Goal: Task Accomplishment & Management: Use online tool/utility

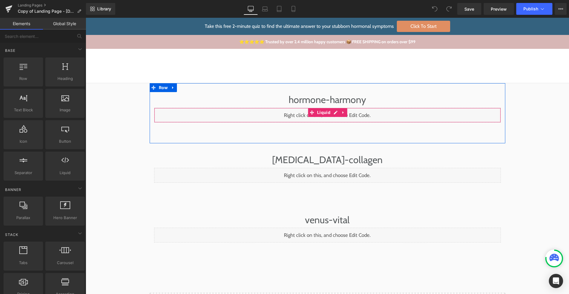
click at [335, 115] on div "Liquid" at bounding box center [327, 115] width 347 height 15
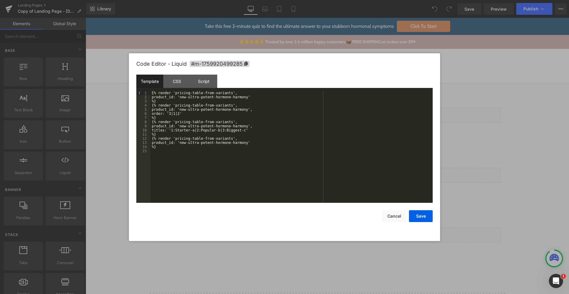
click at [207, 93] on div "{% render 'pricing-table-from-variants', product_id: 'new-ultra-potent-hormone-…" at bounding box center [291, 151] width 282 height 120
click at [206, 96] on div "{% render 'pricing-table-form-variants', product_id: 'new-ultra-potent-hormone-…" at bounding box center [291, 151] width 282 height 120
click at [208, 94] on div "{% render 'pricing-table-form-variants', product_id: 'new-ultra-potent-hormone-…" at bounding box center [291, 151] width 282 height 120
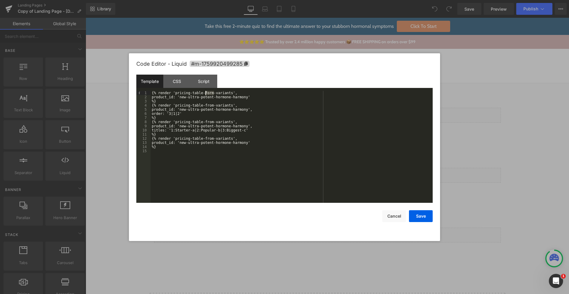
click at [209, 103] on div "{% render 'pricing-table-form-variants', product_id: 'new-ultra-potent-hormone-…" at bounding box center [291, 151] width 282 height 120
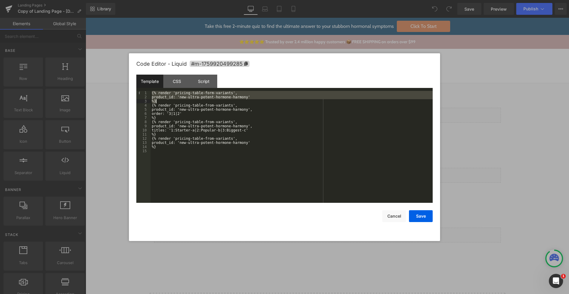
click at [209, 103] on div "{% render 'pricing-table-form-variants', product_id: 'new-ultra-potent-hormone-…" at bounding box center [291, 151] width 282 height 120
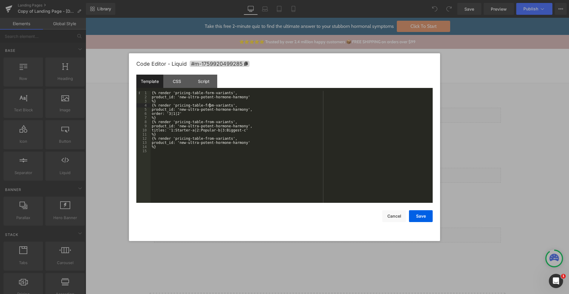
click at [209, 104] on div "{% render 'pricing-table-form-variants', product_id: 'new-ultra-potent-hormone-…" at bounding box center [291, 151] width 282 height 120
click at [210, 121] on div "{% render 'pricing-table-form-variants', product_id: 'new-ultra-potent-hormone-…" at bounding box center [291, 151] width 282 height 120
click at [210, 137] on div "{% render 'pricing-table-form-variants', product_id: 'new-ultra-potent-hormone-…" at bounding box center [291, 151] width 282 height 120
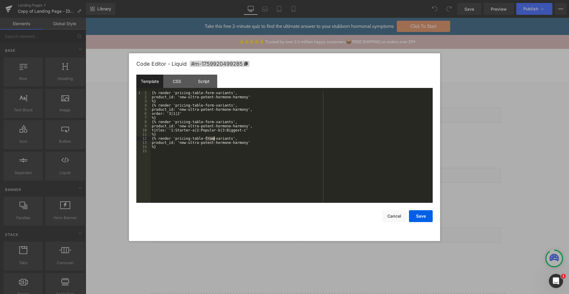
click at [210, 137] on div "{% render 'pricing-table-form-variants', product_id: 'new-ultra-potent-hormone-…" at bounding box center [291, 151] width 282 height 120
click at [424, 217] on button "Save" at bounding box center [421, 216] width 24 height 12
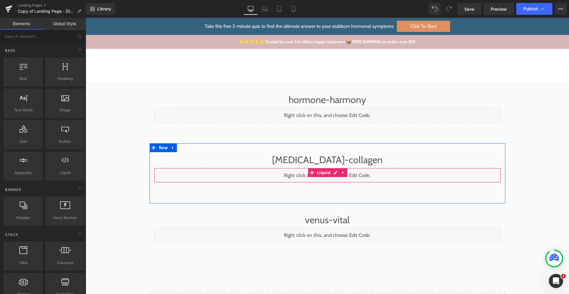
click at [332, 174] on div "Liquid" at bounding box center [327, 175] width 347 height 15
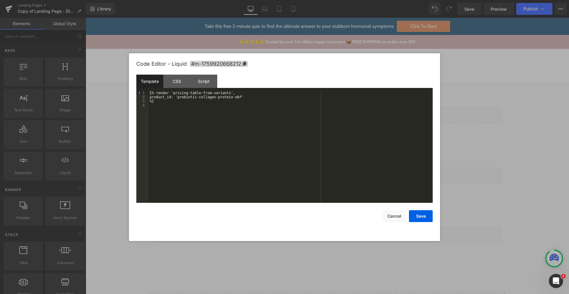
click at [209, 92] on div "{% render 'pricing-table-from-variants', product_id: 'prebiotic-collagen-protei…" at bounding box center [290, 151] width 284 height 120
click at [413, 214] on button "Save" at bounding box center [421, 216] width 24 height 12
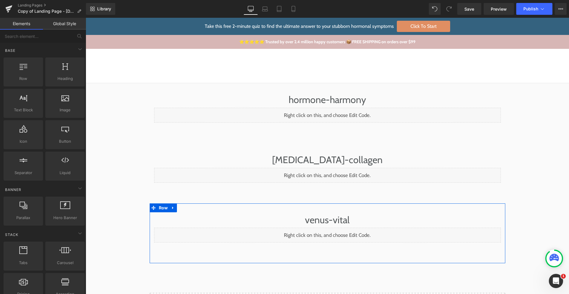
drag, startPoint x: 331, startPoint y: 234, endPoint x: 356, endPoint y: 187, distance: 52.6
click at [331, 234] on div "Liquid" at bounding box center [327, 235] width 347 height 15
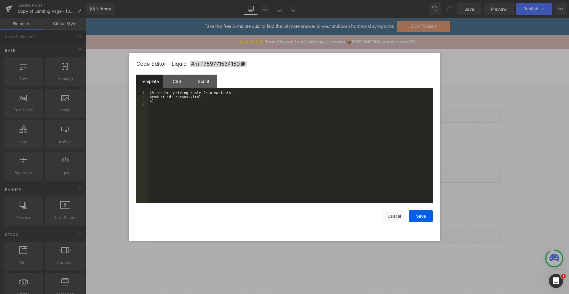
click at [205, 94] on div "{% render 'pricing-table-from-variants', product_id: 'venus-vital' %}" at bounding box center [290, 151] width 284 height 120
drag, startPoint x: 413, startPoint y: 216, endPoint x: 357, endPoint y: 130, distance: 102.7
click at [413, 216] on button "Save" at bounding box center [421, 216] width 24 height 12
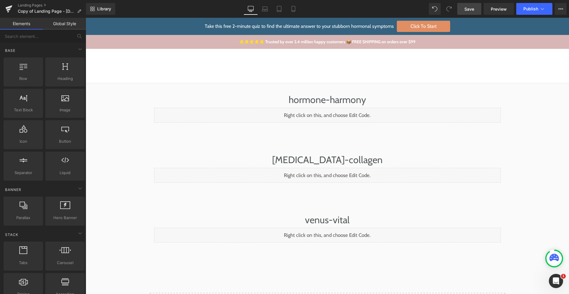
click at [472, 14] on link "Save" at bounding box center [469, 9] width 24 height 12
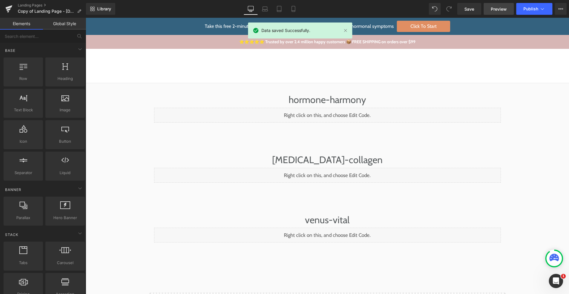
click at [503, 9] on span "Preview" at bounding box center [499, 9] width 16 height 6
